Goal: Contribute content

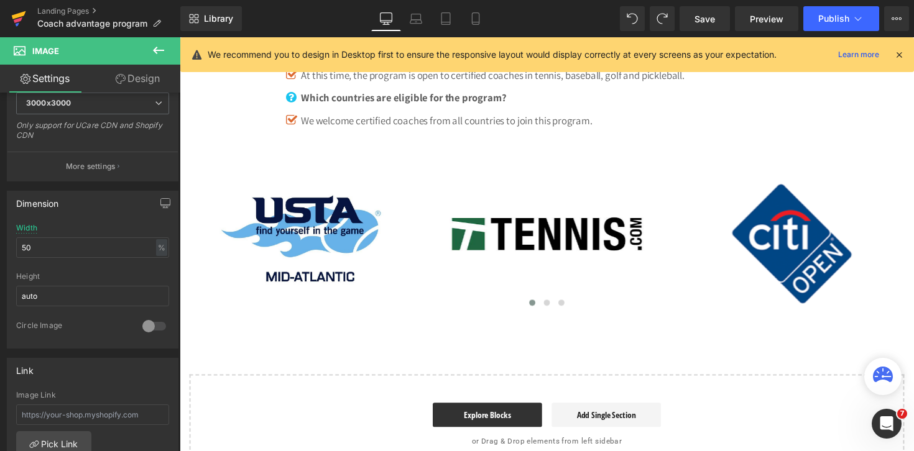
click at [19, 17] on icon at bounding box center [19, 15] width 14 height 8
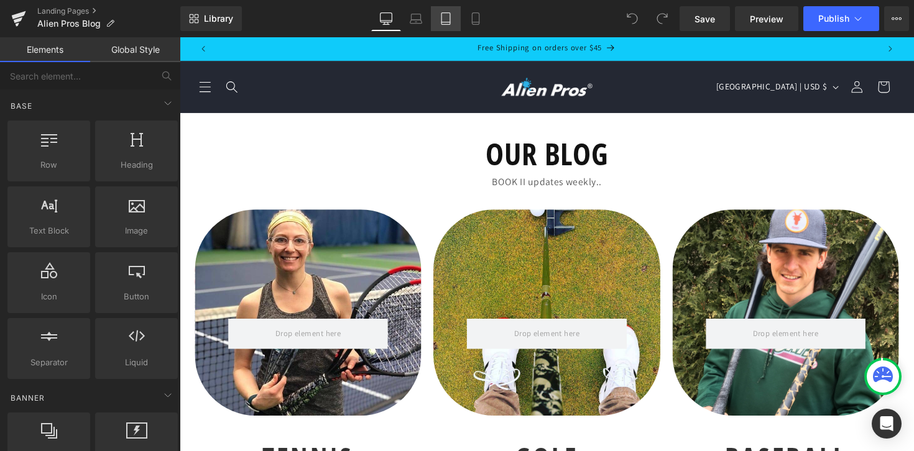
click at [450, 17] on icon at bounding box center [445, 19] width 9 height 12
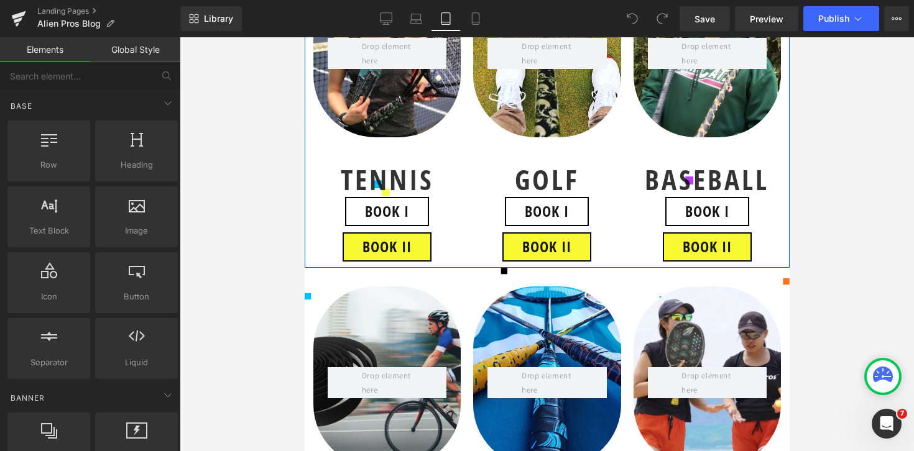
scroll to position [471, 0]
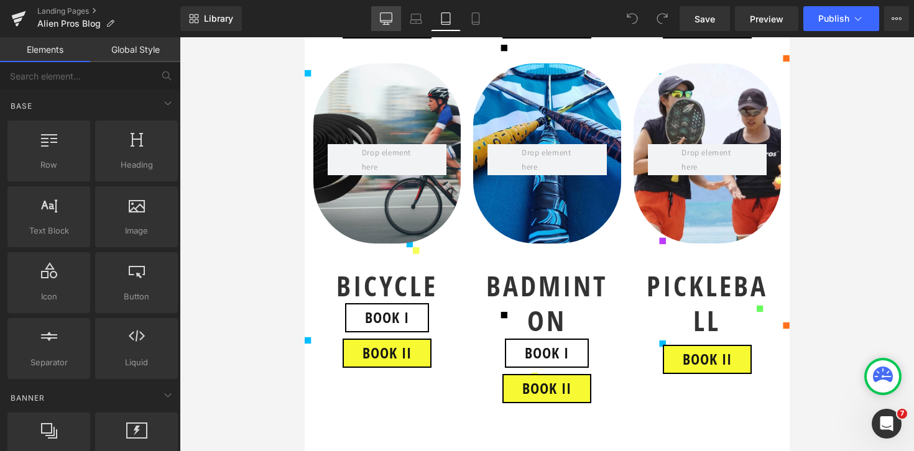
click at [382, 21] on icon at bounding box center [386, 18] width 12 height 12
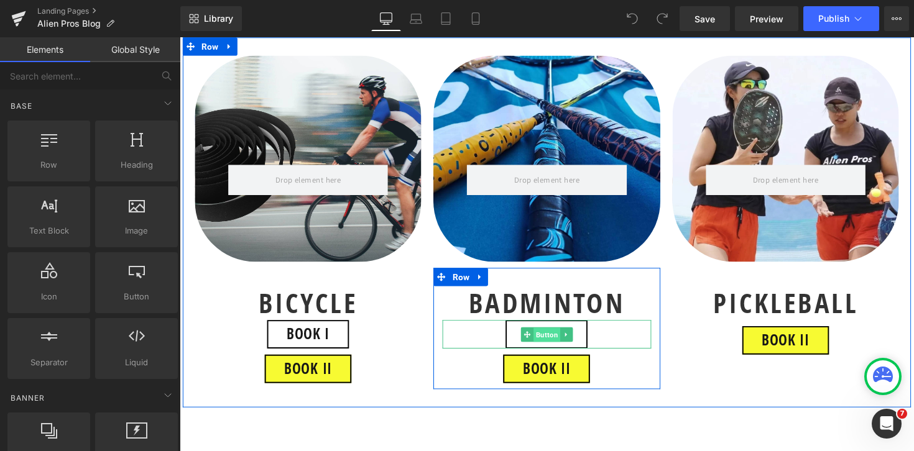
click at [555, 341] on span "Button" at bounding box center [555, 342] width 27 height 15
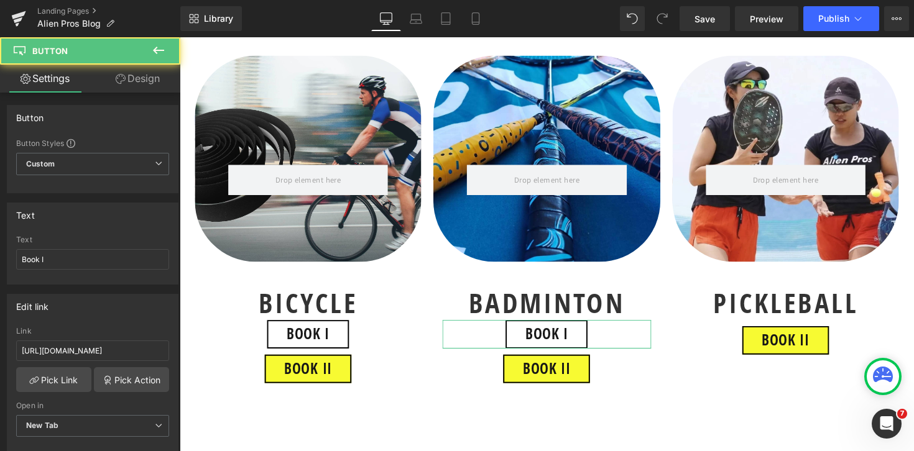
click at [141, 71] on link "Design" at bounding box center [138, 79] width 90 height 28
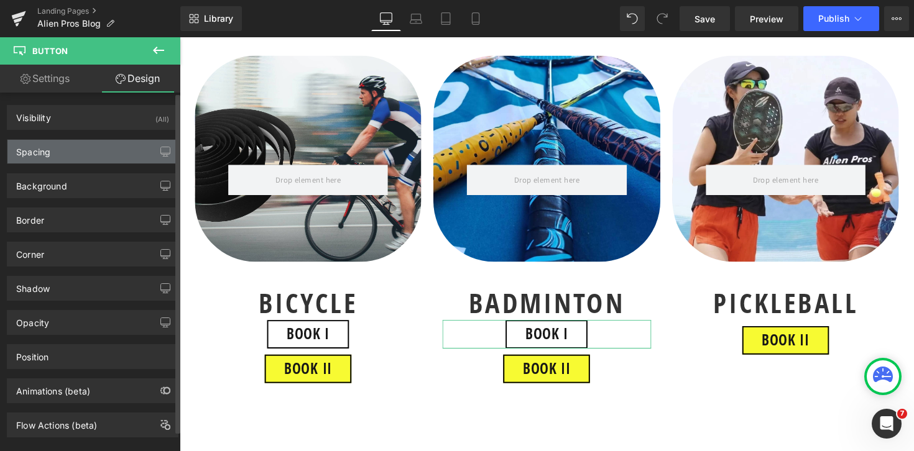
click at [79, 150] on div "Spacing" at bounding box center [92, 152] width 170 height 24
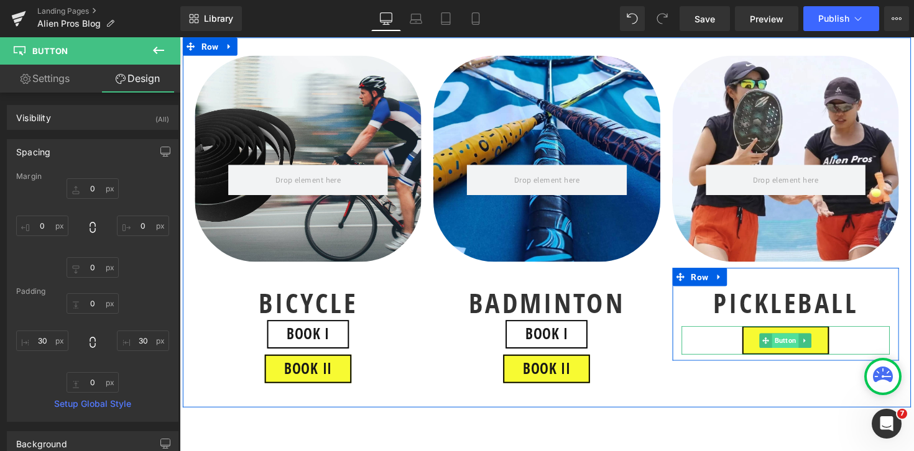
click at [799, 348] on span "Button" at bounding box center [799, 348] width 27 height 15
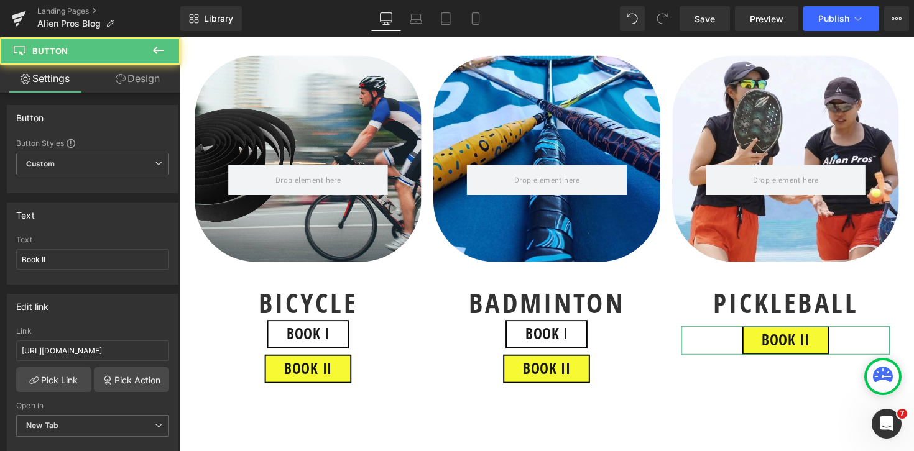
click at [137, 81] on link "Design" at bounding box center [138, 79] width 90 height 28
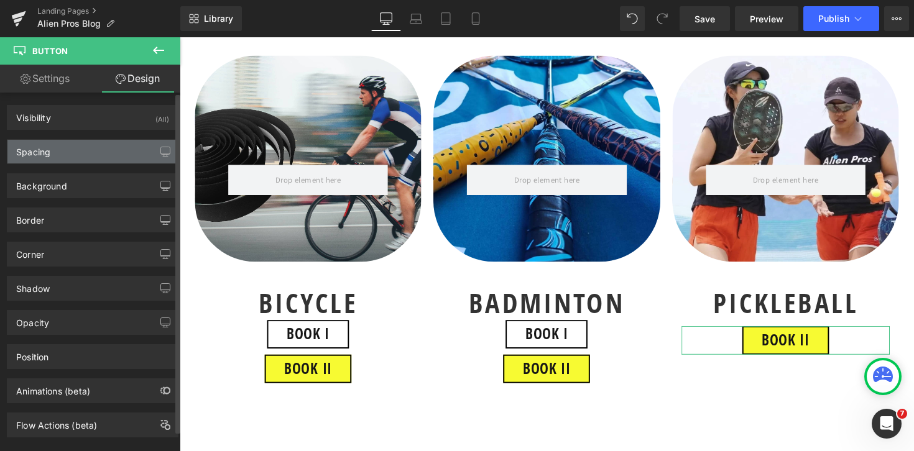
click at [93, 152] on div "Spacing" at bounding box center [92, 152] width 170 height 24
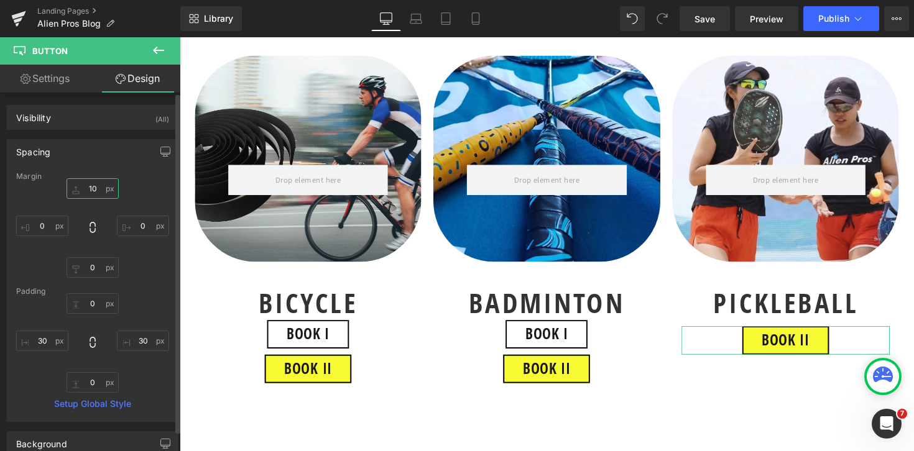
click at [93, 185] on input "10" at bounding box center [93, 188] width 52 height 21
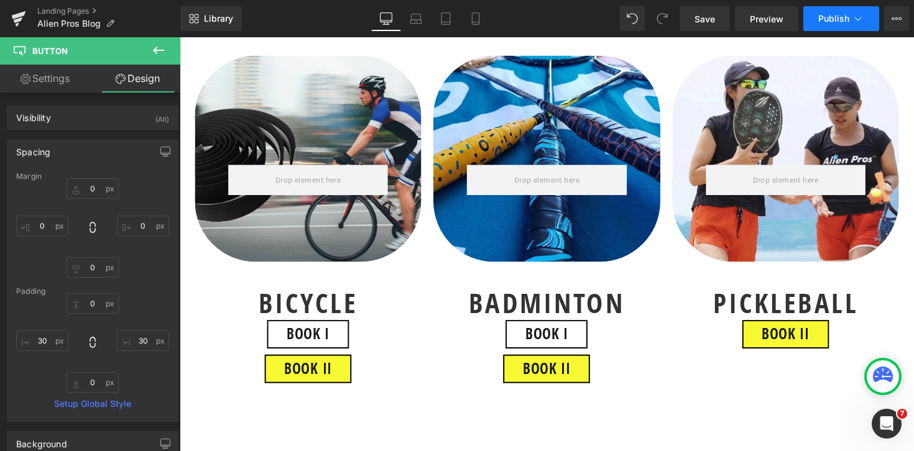
click at [832, 24] on button "Publish" at bounding box center [841, 18] width 76 height 25
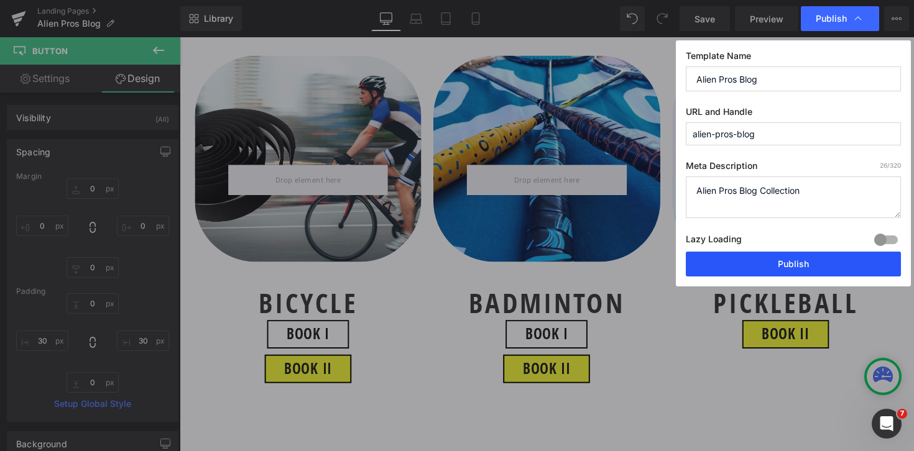
click at [822, 262] on button "Publish" at bounding box center [793, 264] width 215 height 25
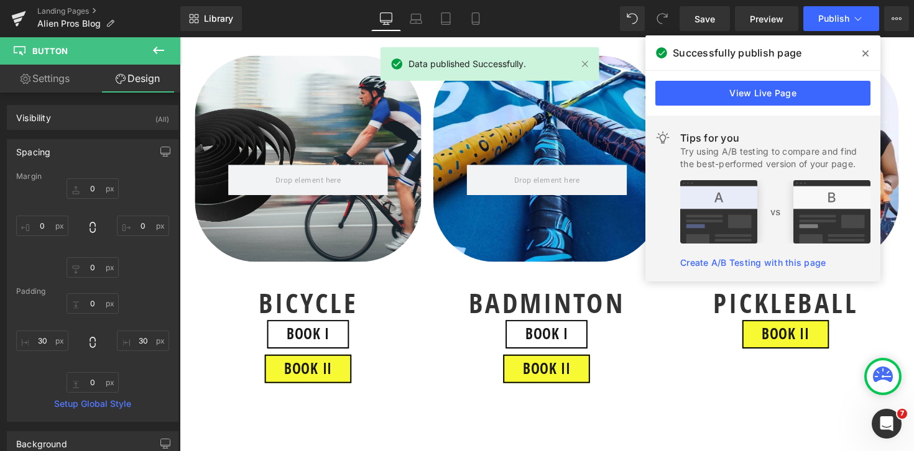
click at [868, 54] on span at bounding box center [865, 54] width 20 height 20
